Goal: Information Seeking & Learning: Understand process/instructions

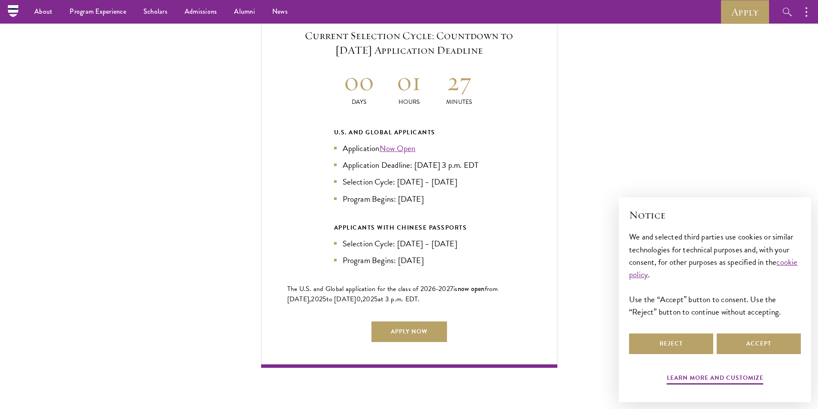
scroll to position [1859, 0]
click at [415, 336] on link "Apply Now" at bounding box center [409, 332] width 76 height 21
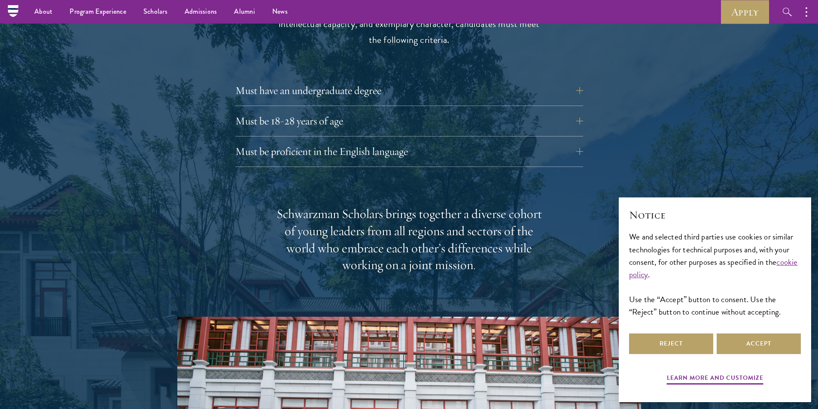
scroll to position [1159, 0]
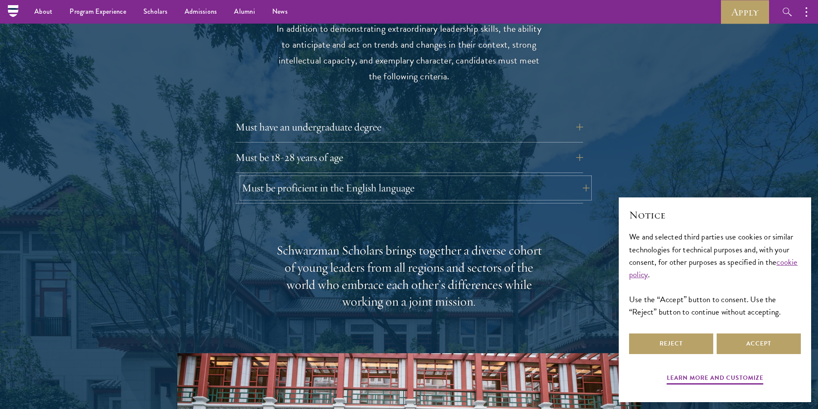
click at [542, 185] on button "Must be proficient in the English language" at bounding box center [416, 188] width 348 height 21
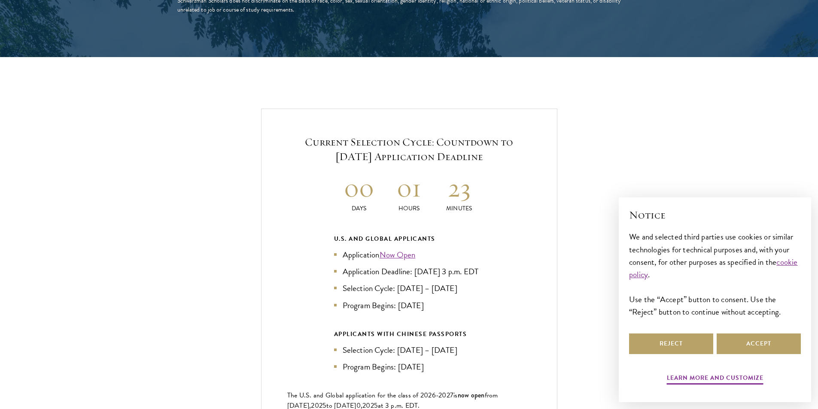
scroll to position [1988, 0]
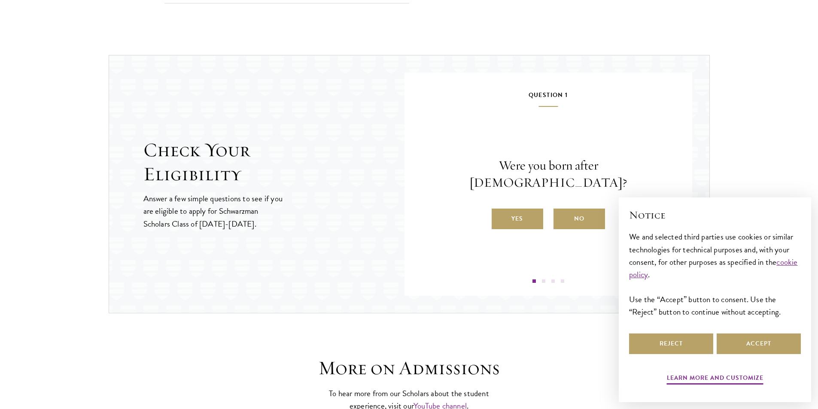
scroll to position [872, 0]
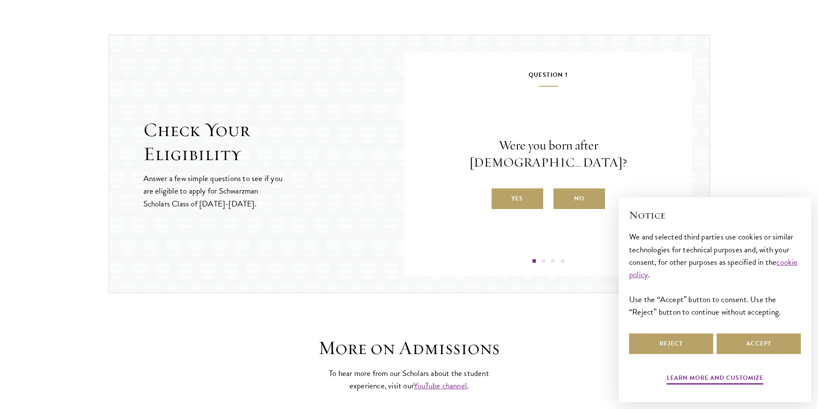
click at [521, 204] on div "Question 1 Were you born after [DEMOGRAPHIC_DATA]? Yes No" at bounding box center [548, 166] width 236 height 193
click at [525, 197] on label "Yes" at bounding box center [516, 198] width 51 height 21
click at [499, 197] on input "Yes" at bounding box center [495, 193] width 8 height 8
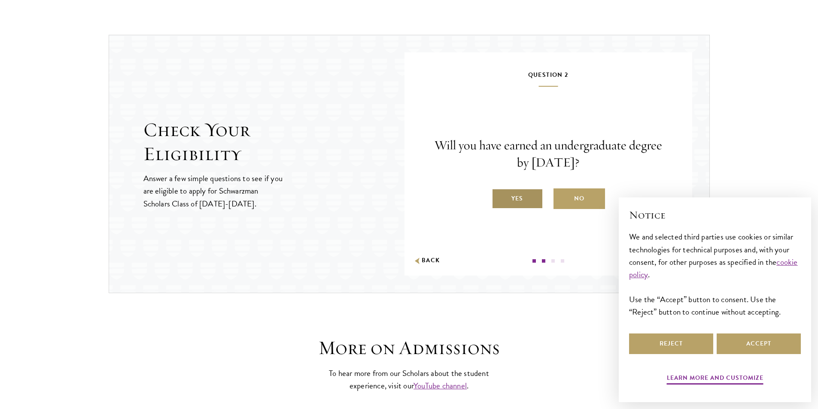
click at [525, 202] on label "Yes" at bounding box center [516, 198] width 51 height 21
click at [499, 197] on input "Yes" at bounding box center [495, 193] width 8 height 8
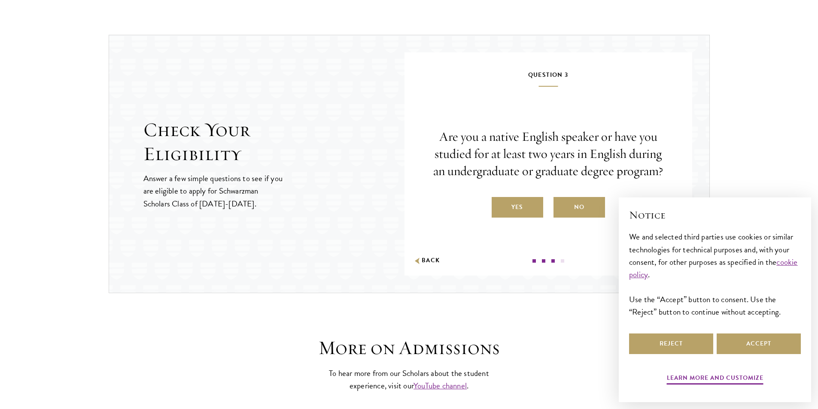
click at [548, 211] on div "Yes No" at bounding box center [548, 207] width 236 height 21
click at [561, 212] on label "No" at bounding box center [578, 207] width 51 height 21
click at [561, 206] on input "No" at bounding box center [557, 202] width 8 height 8
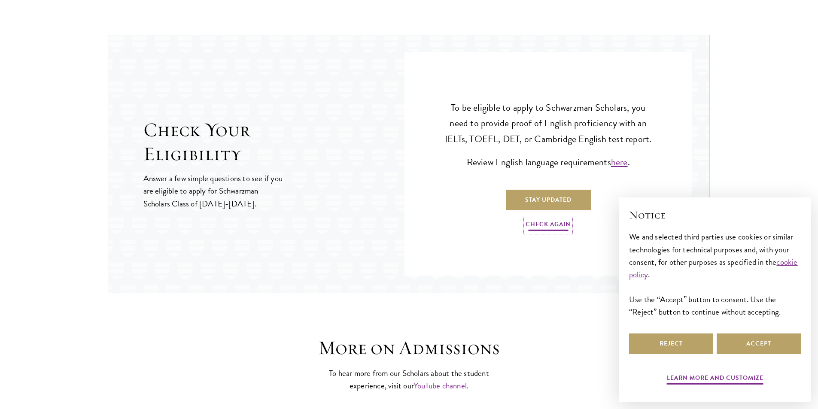
click at [552, 221] on link "Check Again" at bounding box center [547, 225] width 45 height 13
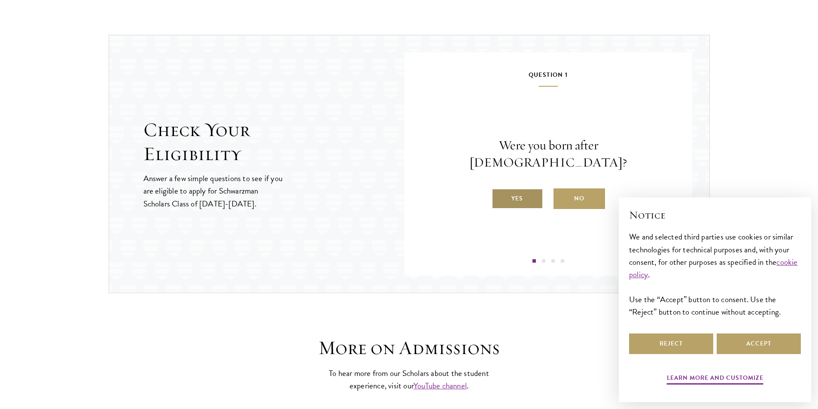
click at [528, 188] on label "Yes" at bounding box center [516, 198] width 51 height 21
click at [499, 189] on input "Yes" at bounding box center [495, 193] width 8 height 8
click at [528, 193] on label "Yes" at bounding box center [516, 198] width 51 height 21
click at [499, 193] on input "Yes" at bounding box center [495, 193] width 8 height 8
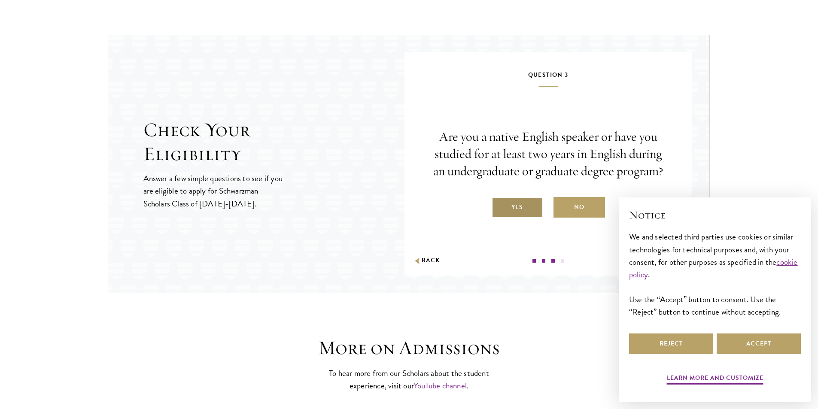
click at [528, 210] on label "Yes" at bounding box center [516, 207] width 51 height 21
click at [499, 206] on input "Yes" at bounding box center [495, 202] width 8 height 8
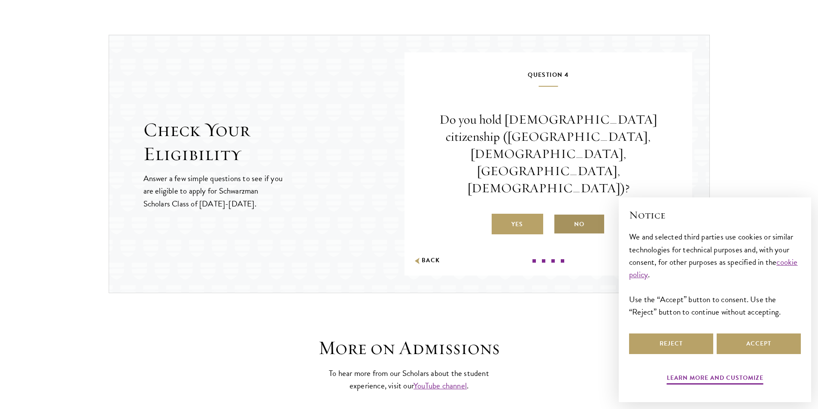
click at [569, 214] on label "No" at bounding box center [578, 224] width 51 height 21
click at [561, 215] on input "No" at bounding box center [557, 219] width 8 height 8
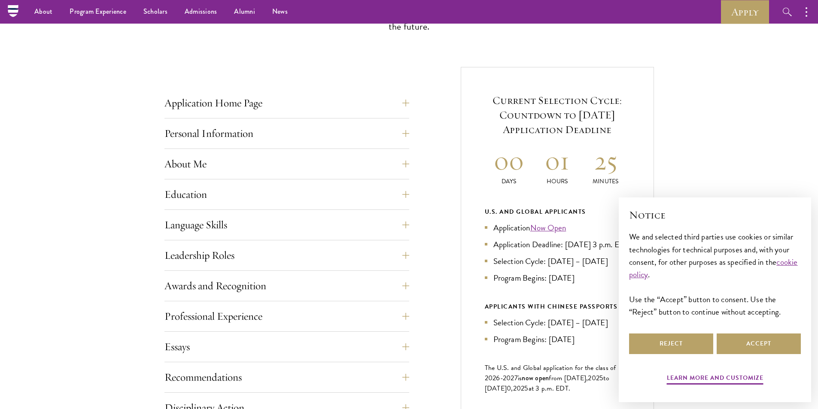
scroll to position [243, 0]
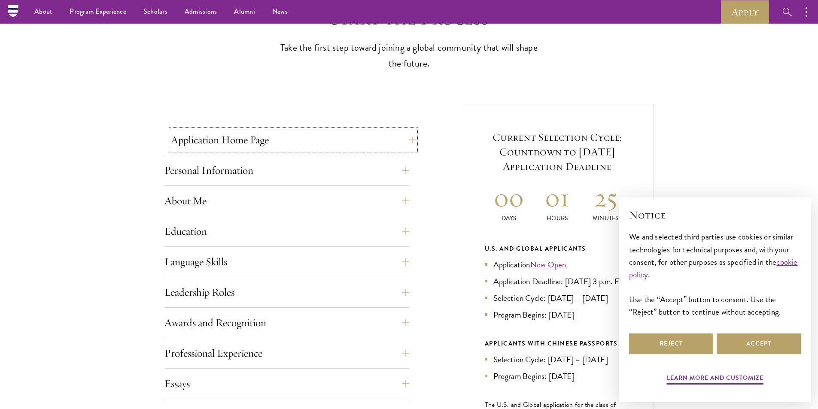
click at [405, 147] on button "Application Home Page" at bounding box center [293, 140] width 245 height 21
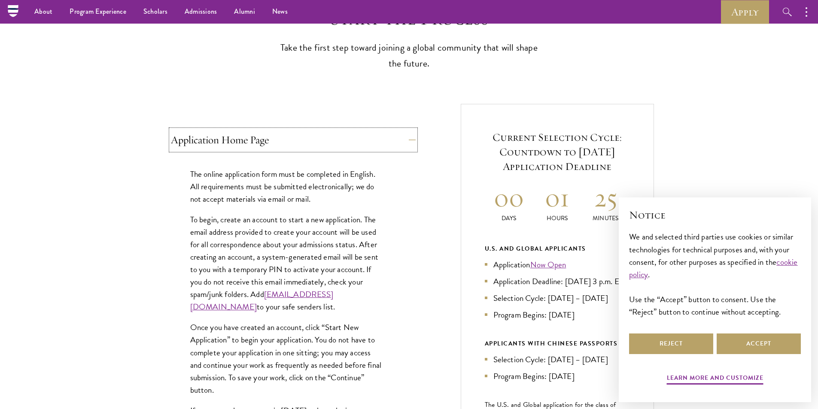
click at [405, 147] on button "Application Home Page" at bounding box center [293, 140] width 245 height 21
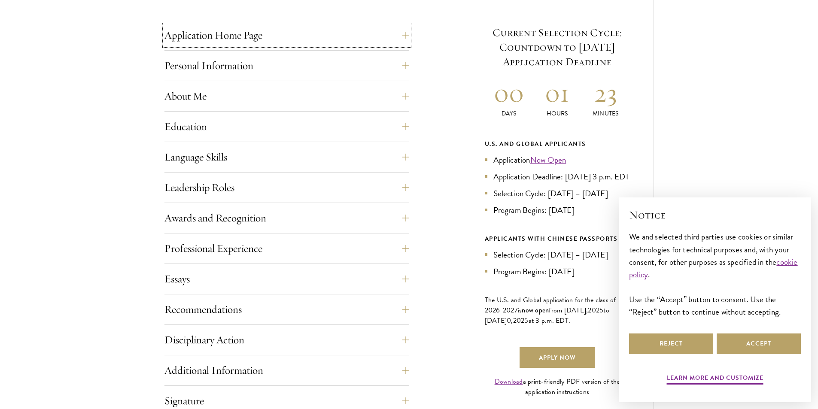
scroll to position [408, 0]
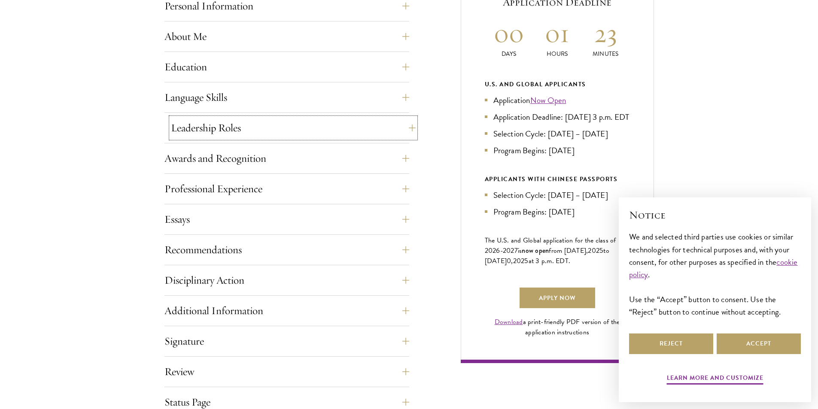
click at [377, 124] on button "Leadership Roles" at bounding box center [293, 128] width 245 height 21
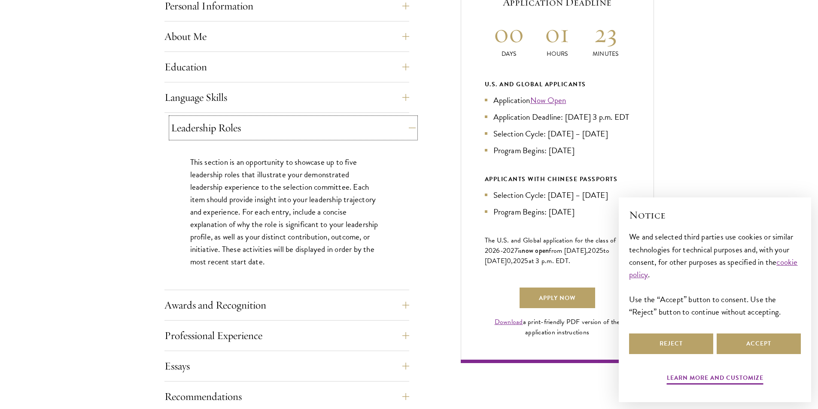
click at [377, 123] on button "Leadership Roles" at bounding box center [293, 128] width 245 height 21
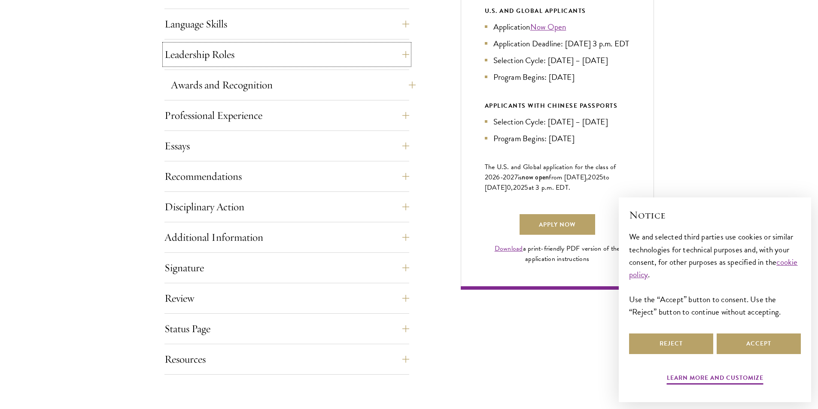
scroll to position [508, 0]
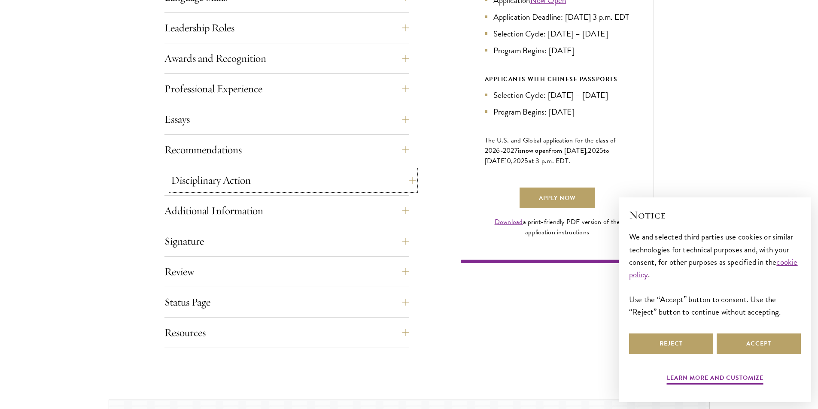
click at [383, 178] on button "Disciplinary Action" at bounding box center [293, 180] width 245 height 21
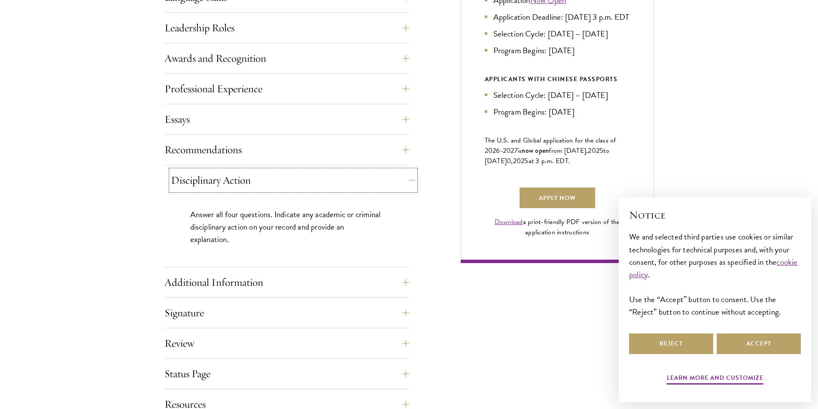
click at [383, 178] on button "Disciplinary Action" at bounding box center [293, 180] width 245 height 21
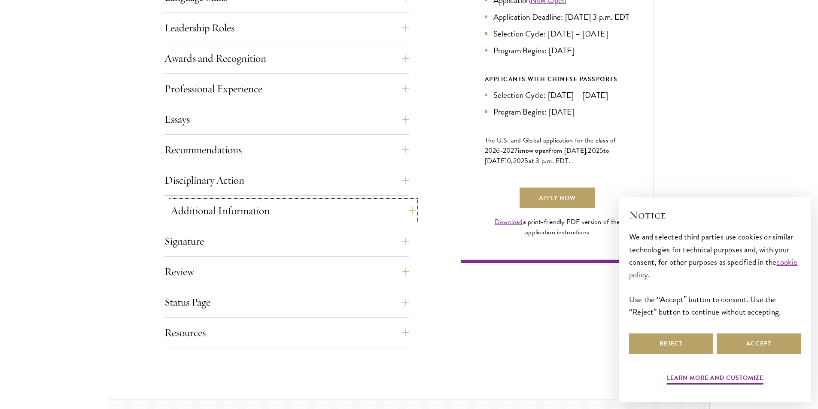
click at [393, 207] on button "Additional Information" at bounding box center [293, 210] width 245 height 21
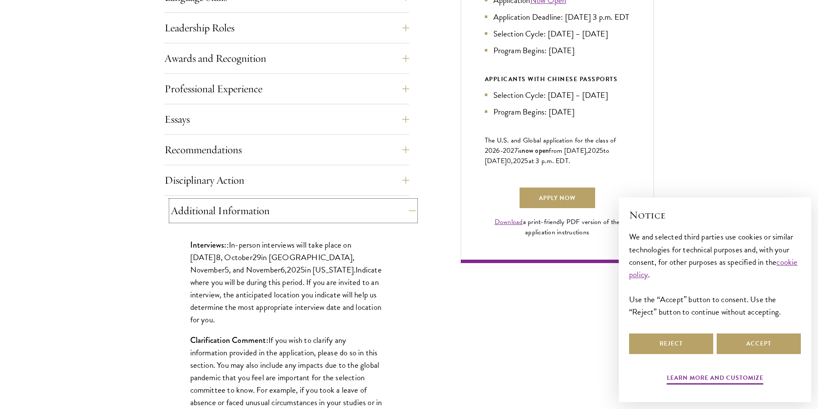
click at [393, 207] on button "Additional Information" at bounding box center [293, 210] width 245 height 21
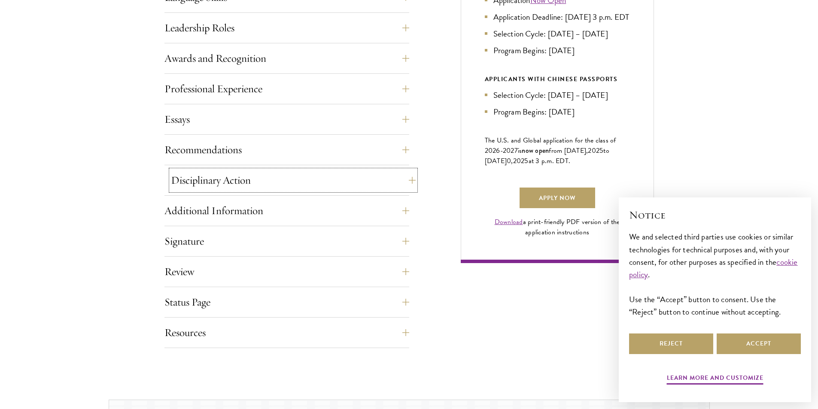
click at [406, 179] on button "Disciplinary Action" at bounding box center [293, 180] width 245 height 21
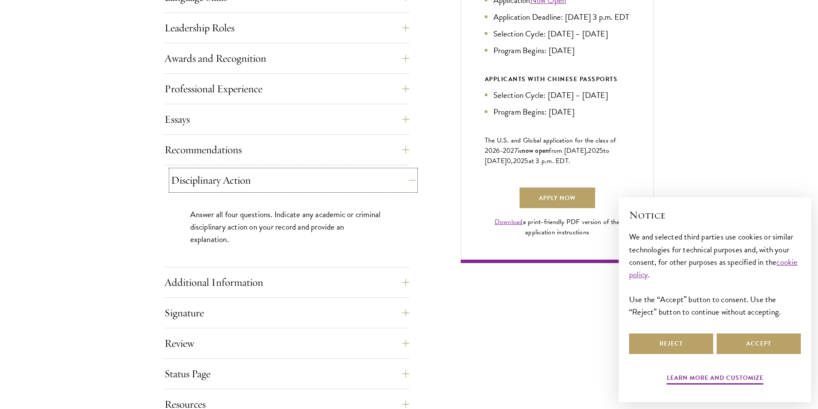
click at [406, 178] on button "Disciplinary Action" at bounding box center [293, 180] width 245 height 21
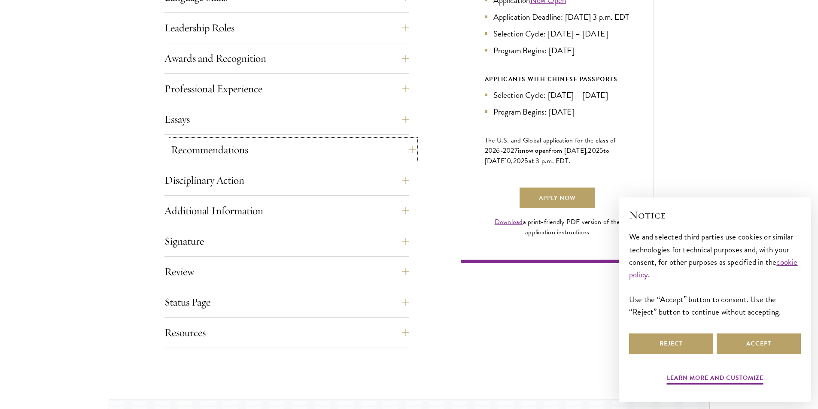
click at [408, 151] on button "Recommendations" at bounding box center [293, 149] width 245 height 21
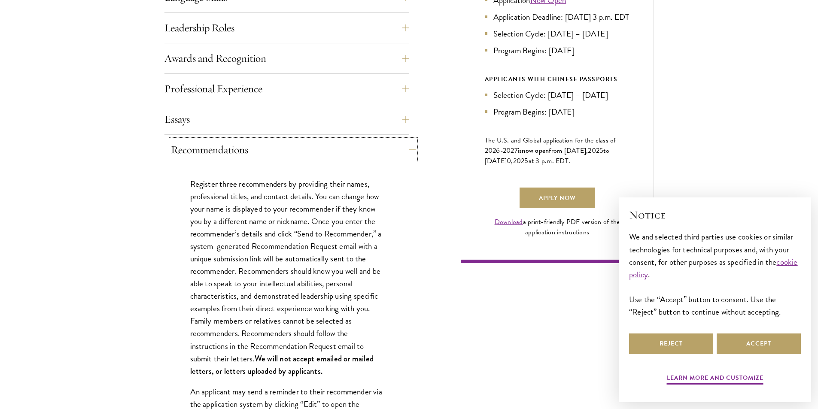
click at [408, 151] on button "Recommendations" at bounding box center [293, 149] width 245 height 21
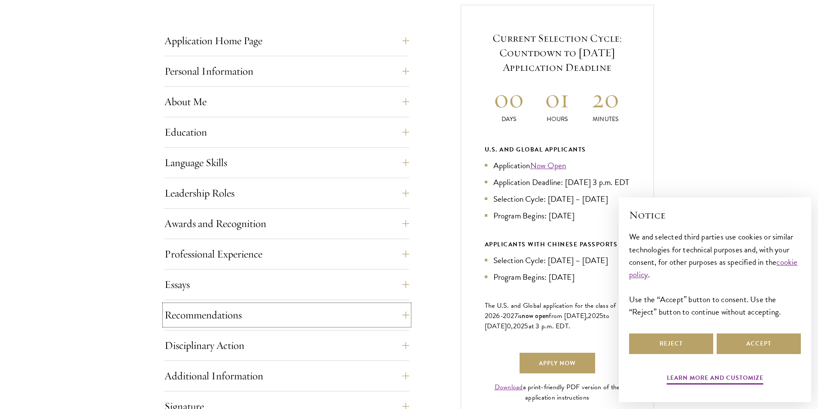
scroll to position [343, 0]
click at [393, 221] on button "Awards and Recognition" at bounding box center [293, 222] width 245 height 21
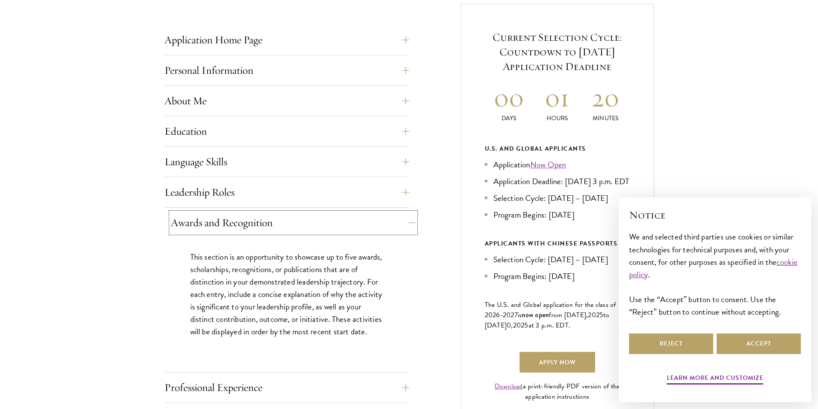
click at [393, 221] on button "Awards and Recognition" at bounding box center [293, 222] width 245 height 21
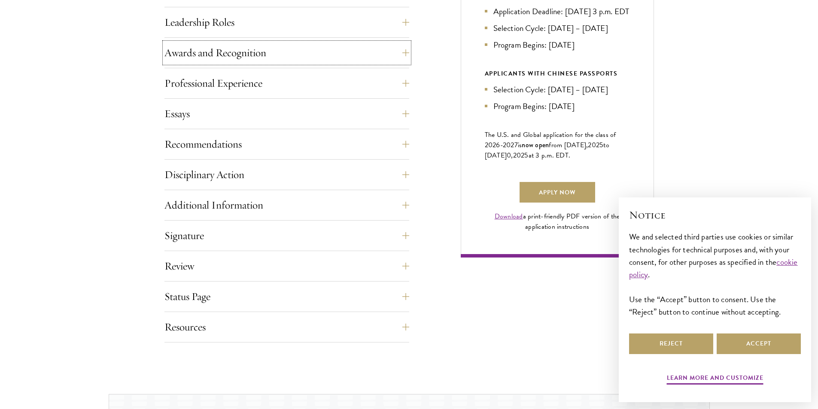
scroll to position [515, 0]
